Goal: Check status: Check status

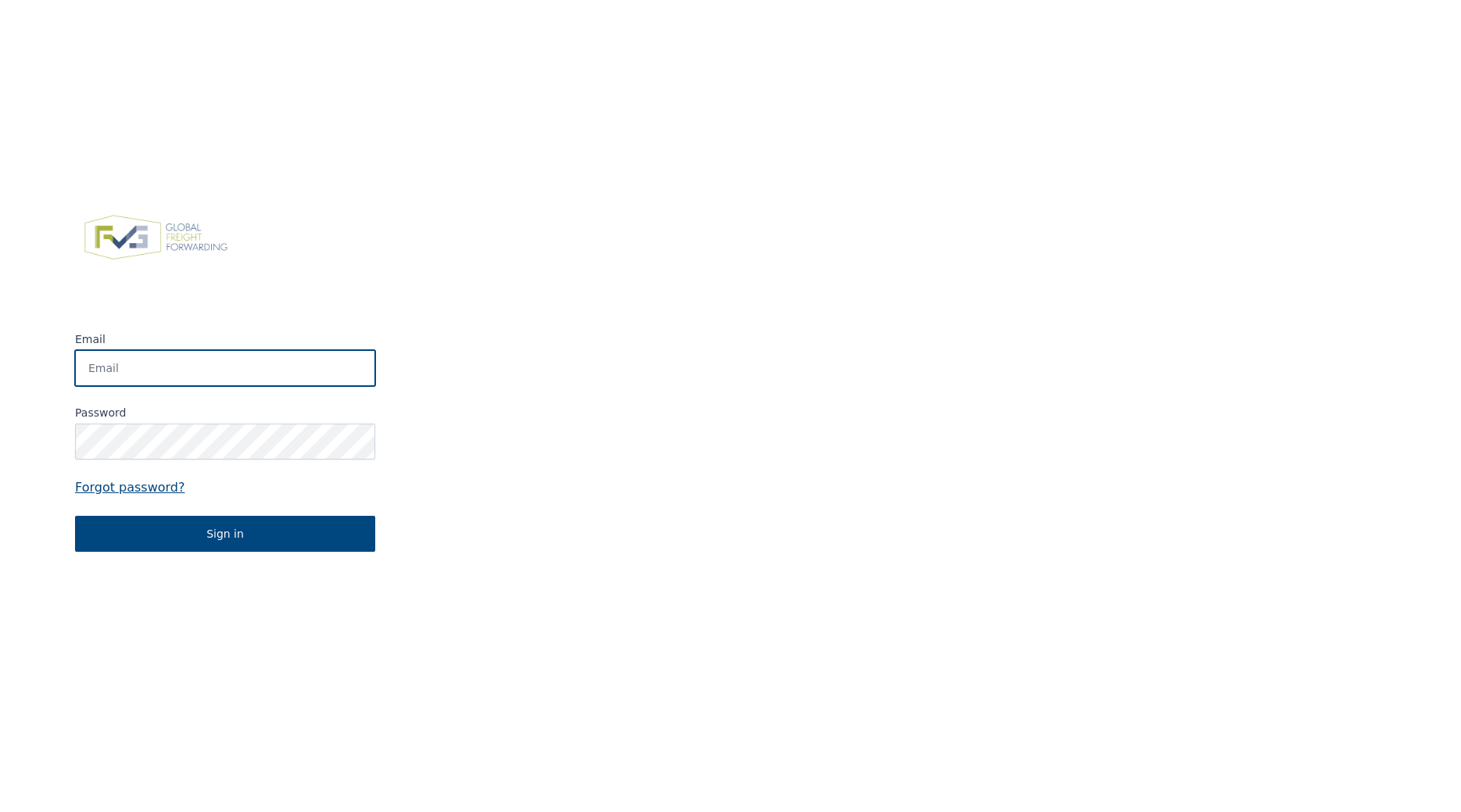
click at [207, 371] on input "Email" at bounding box center [224, 368] width 300 height 36
type input "[PERSON_NAME][EMAIL_ADDRESS][PERSON_NAME][DOMAIN_NAME]"
click at [202, 364] on input "Email" at bounding box center [224, 368] width 300 height 36
type input "marc@croymans.be"
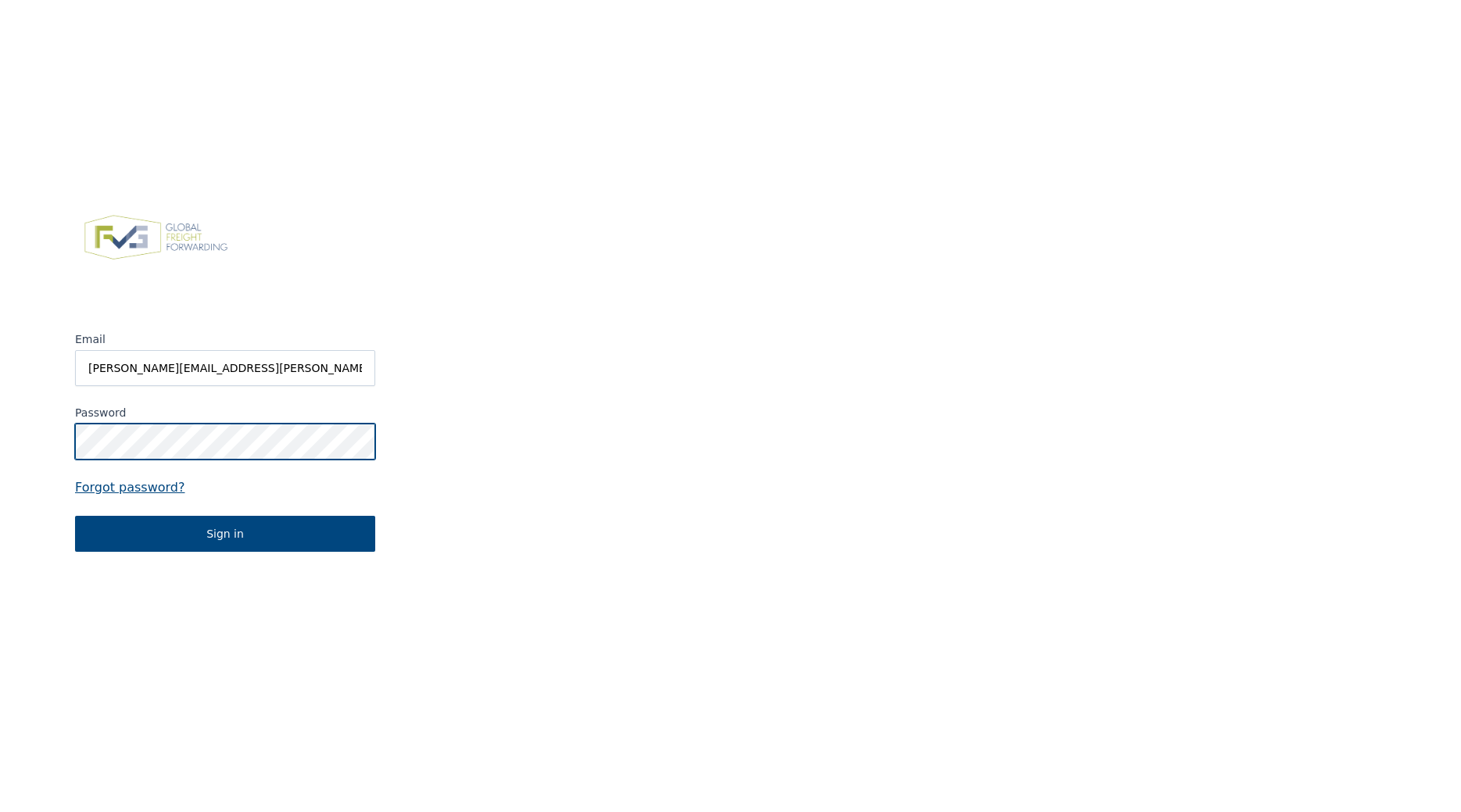
click at [75, 516] on button "Sign in" at bounding box center [224, 534] width 300 height 36
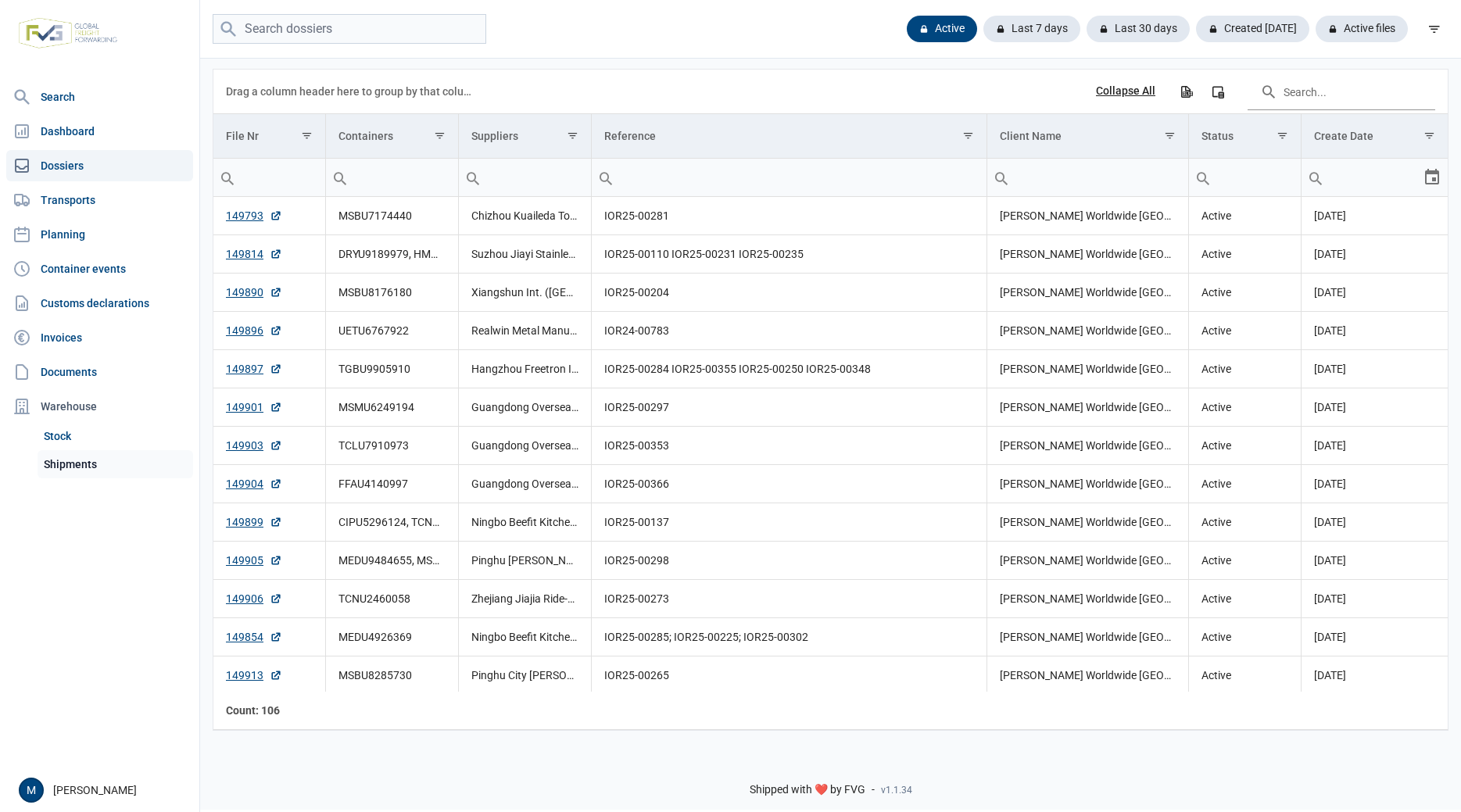
click at [109, 469] on link "Shipments" at bounding box center [115, 464] width 156 height 28
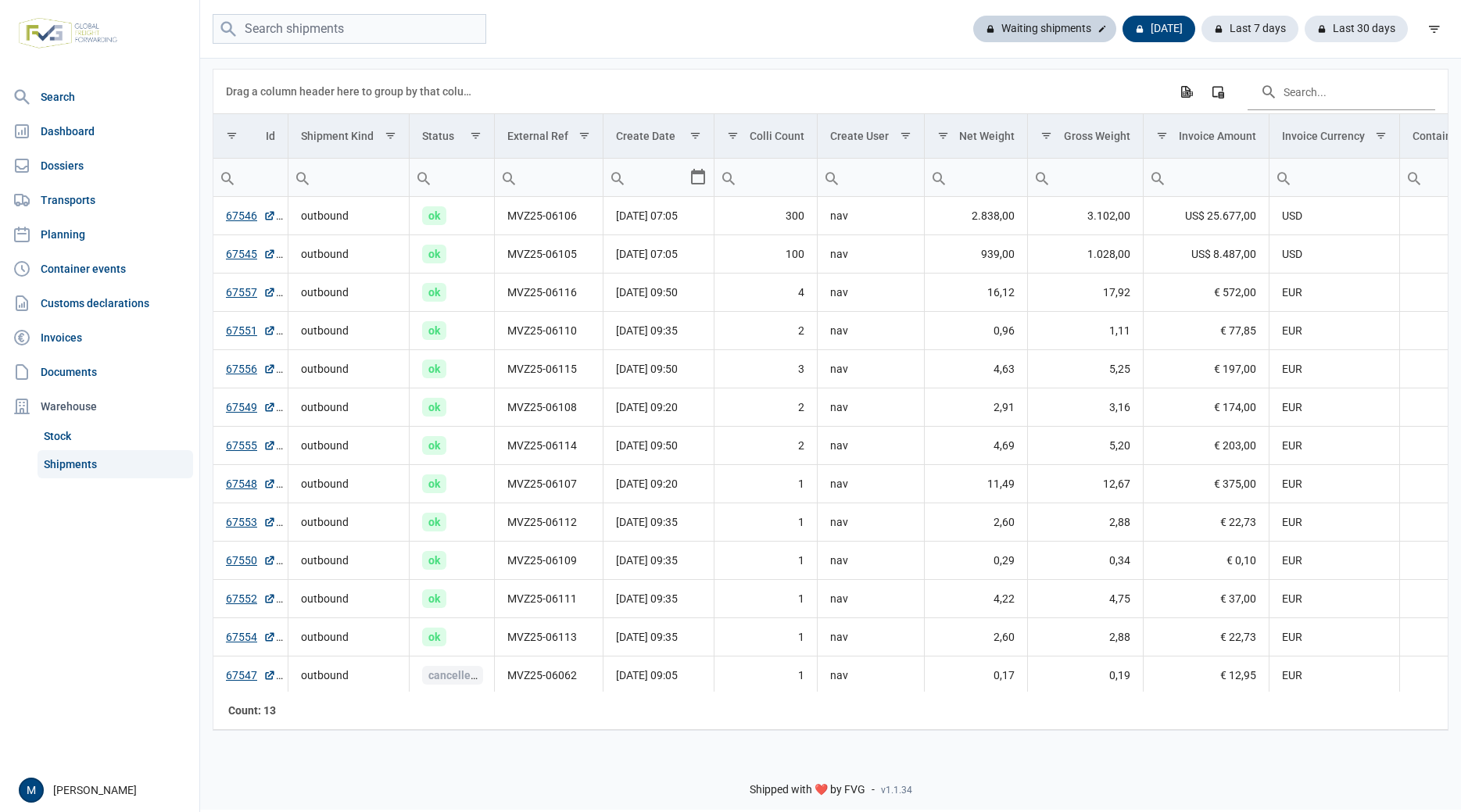
click at [1055, 37] on div "Waiting shipments" at bounding box center [1045, 29] width 143 height 27
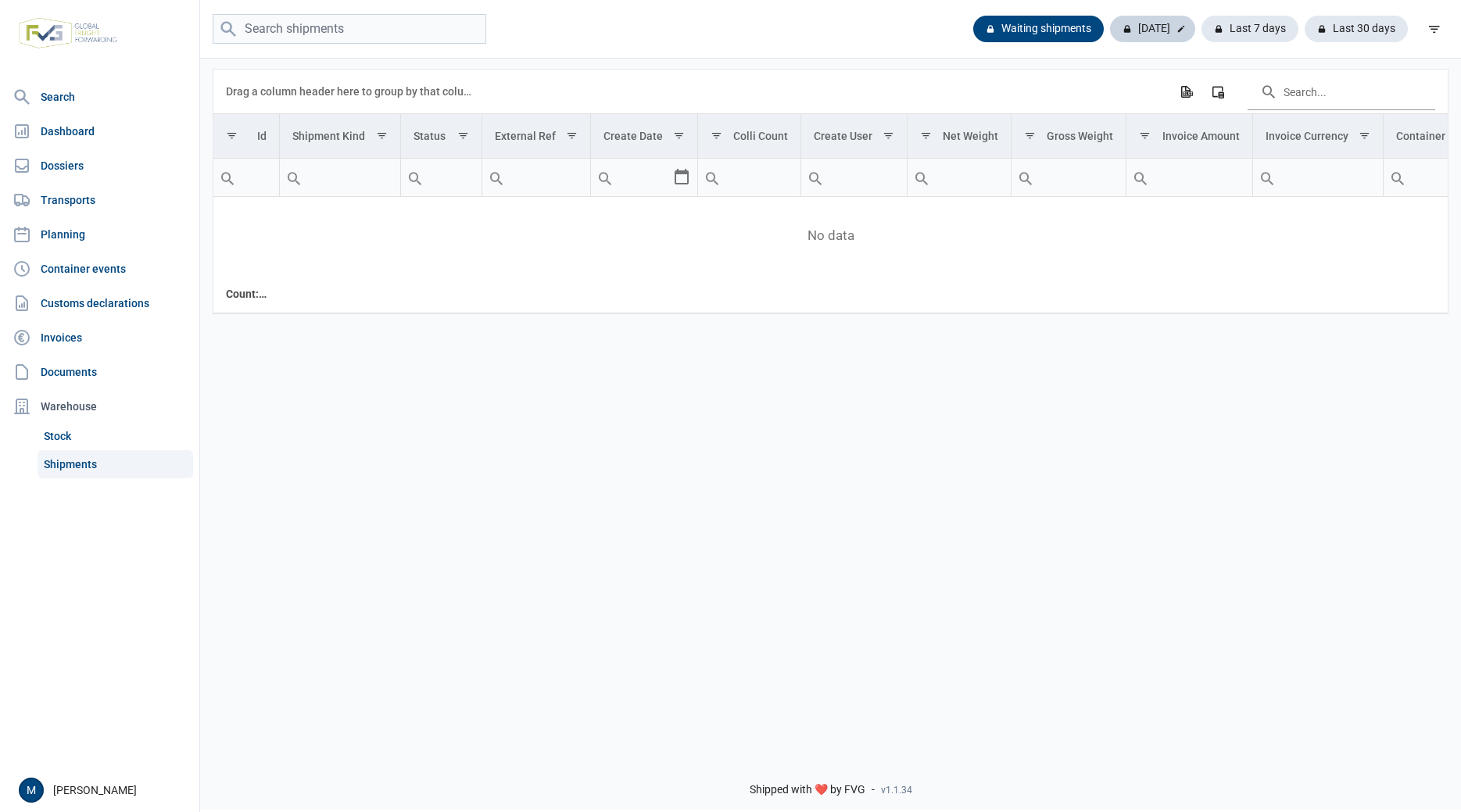
click at [1163, 26] on div "Today" at bounding box center [1152, 29] width 85 height 27
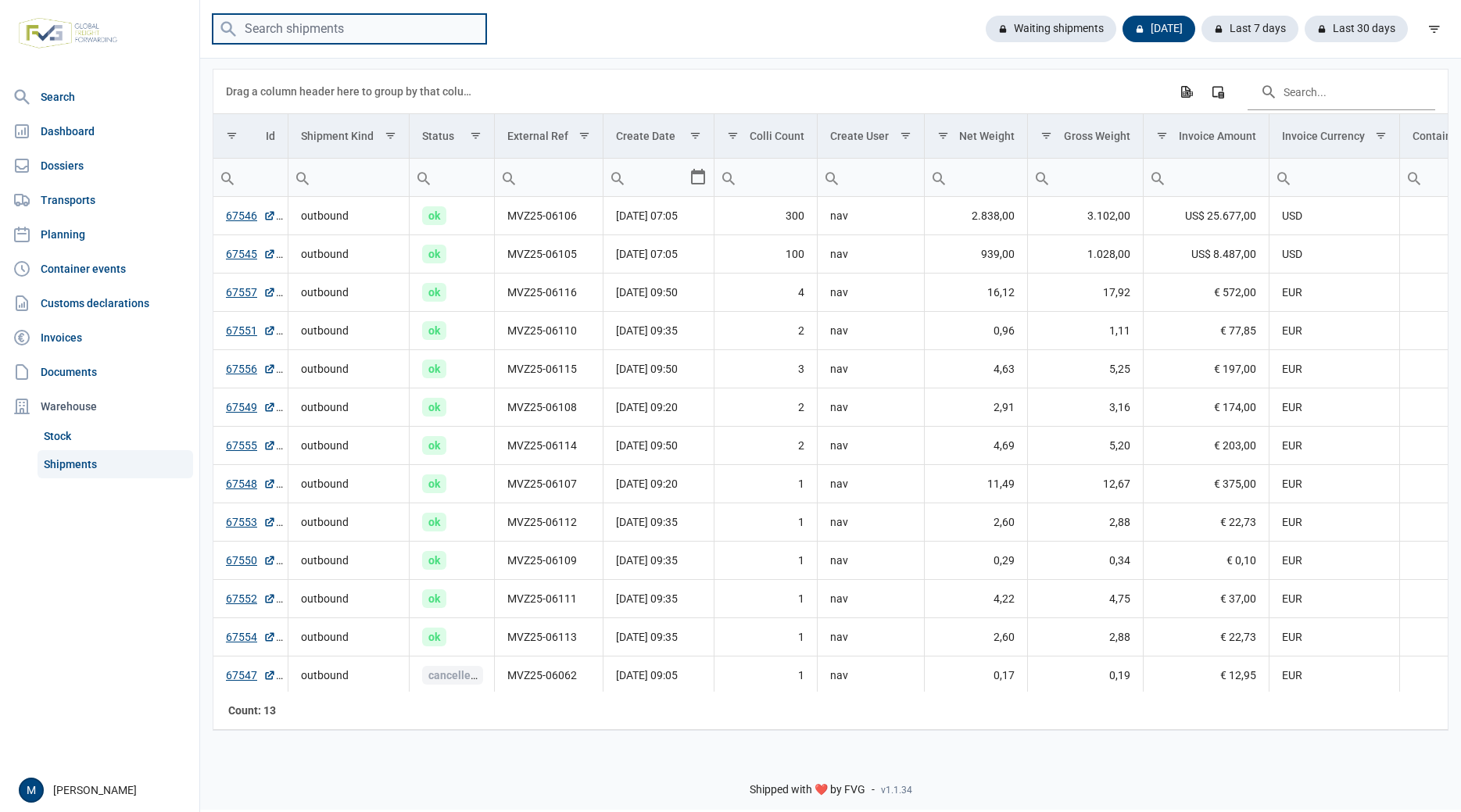
click at [352, 29] on input "search" at bounding box center [350, 29] width 274 height 30
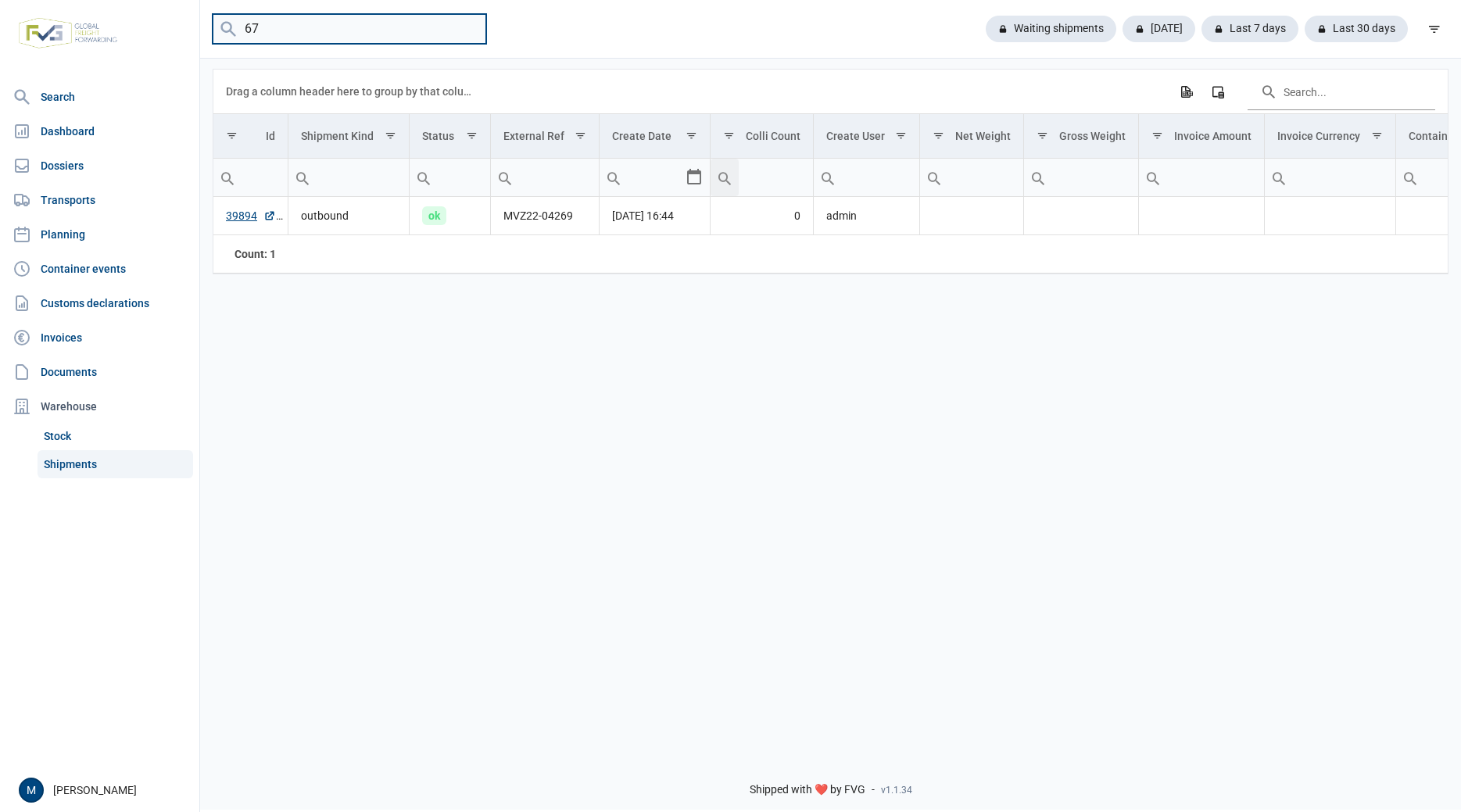
type input "6"
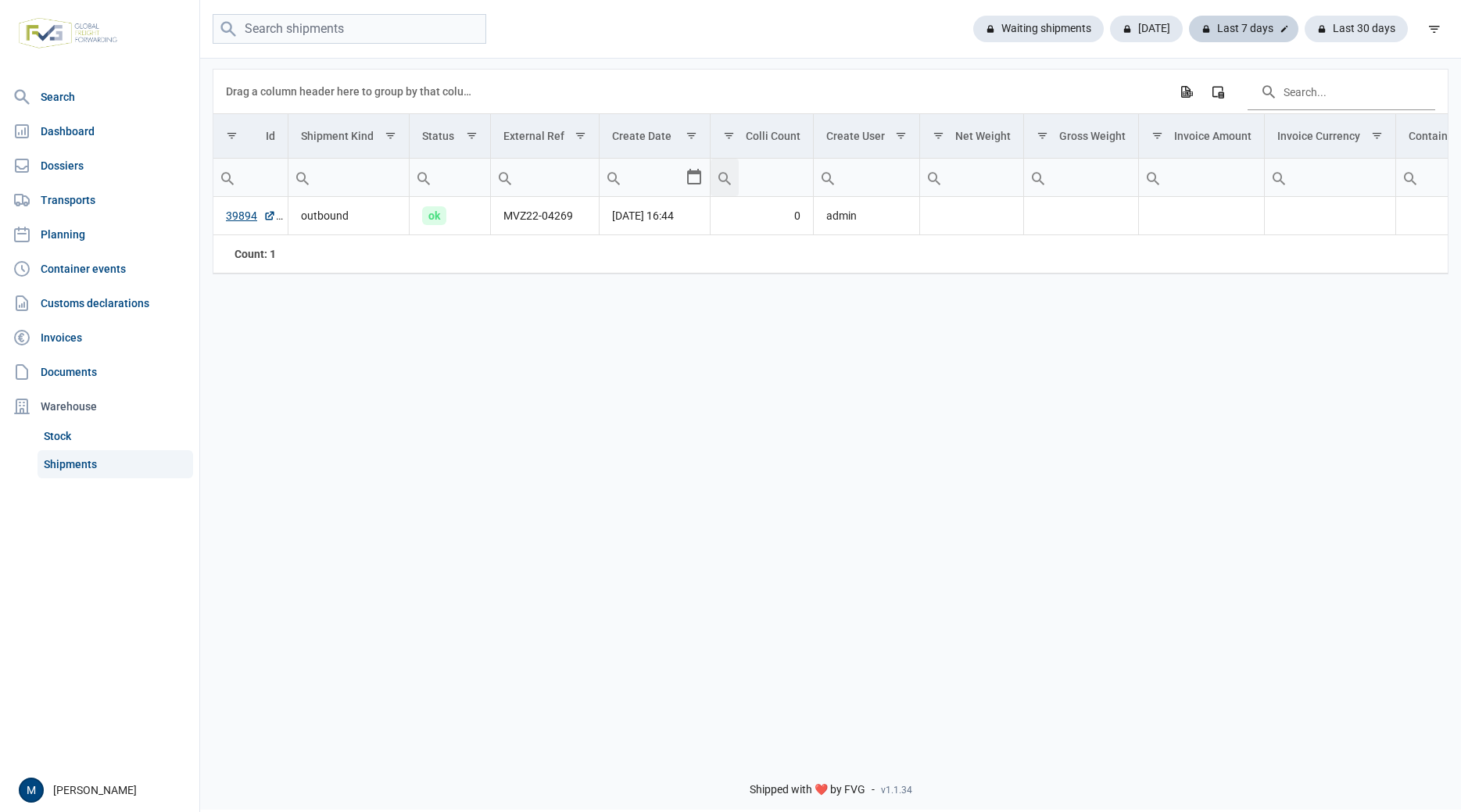
click at [1237, 20] on div "Last 7 days" at bounding box center [1244, 29] width 109 height 27
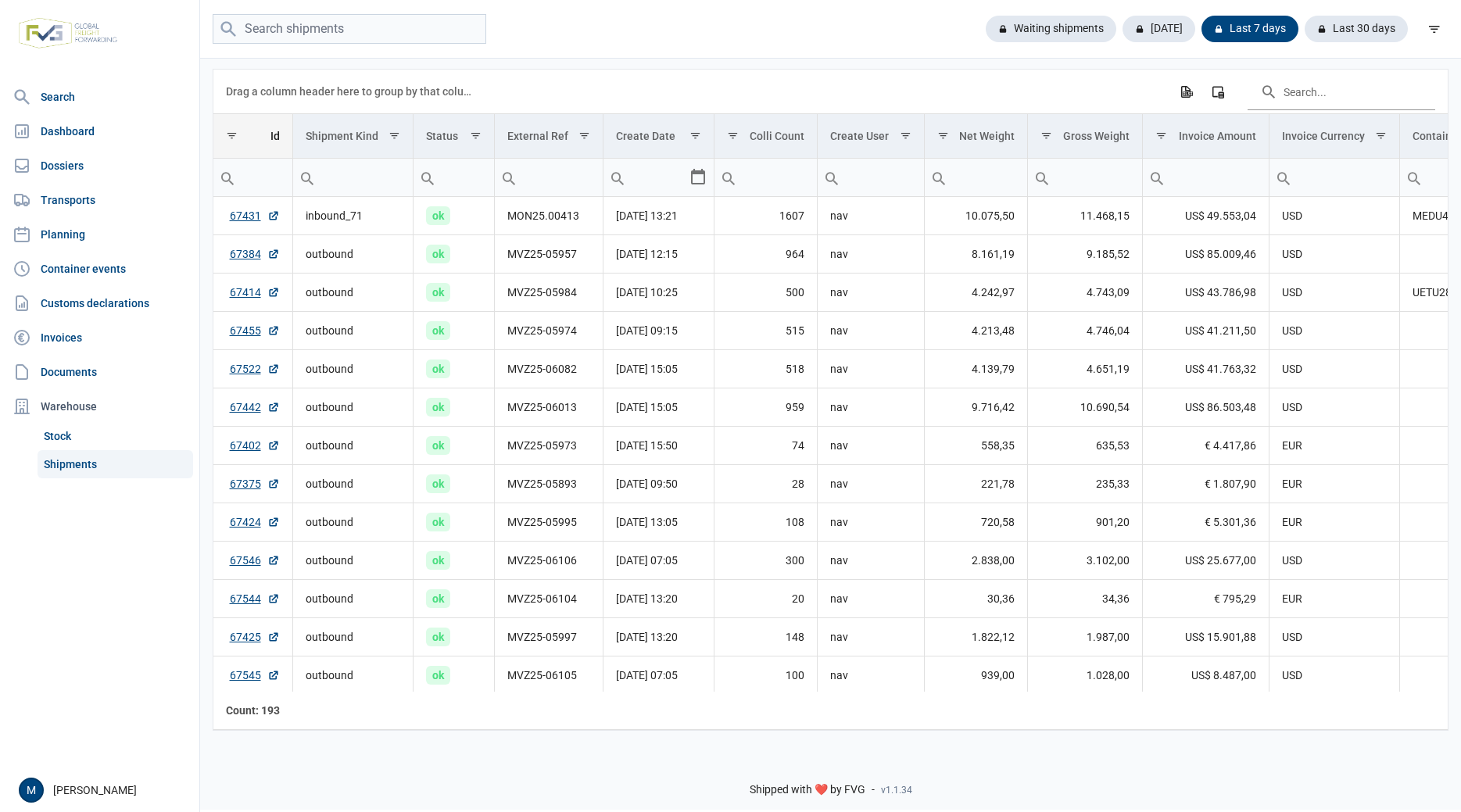
click at [277, 140] on div "Id" at bounding box center [275, 135] width 9 height 13
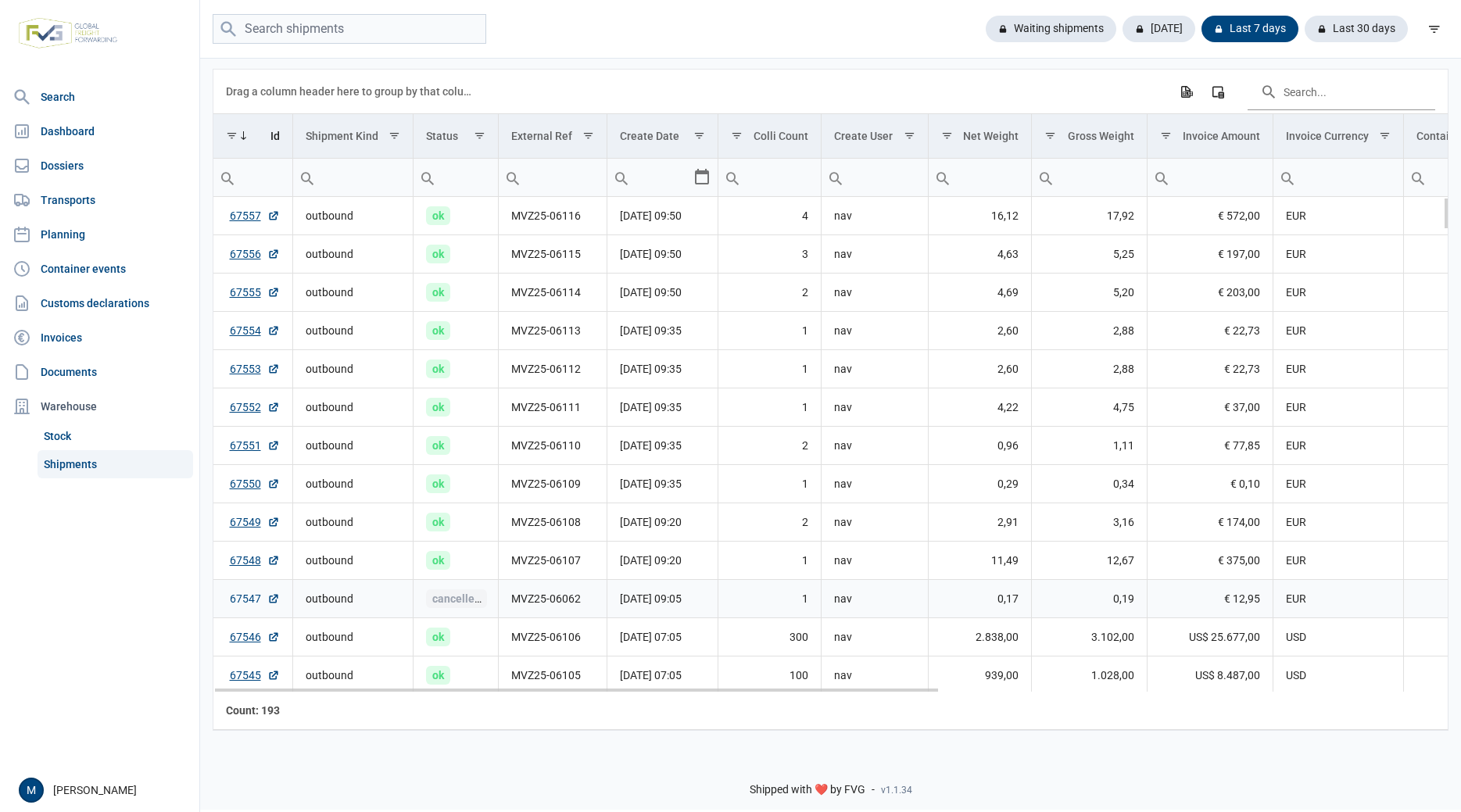
click at [233, 597] on link "67547" at bounding box center [255, 598] width 50 height 16
